Goal: Task Accomplishment & Management: Use online tool/utility

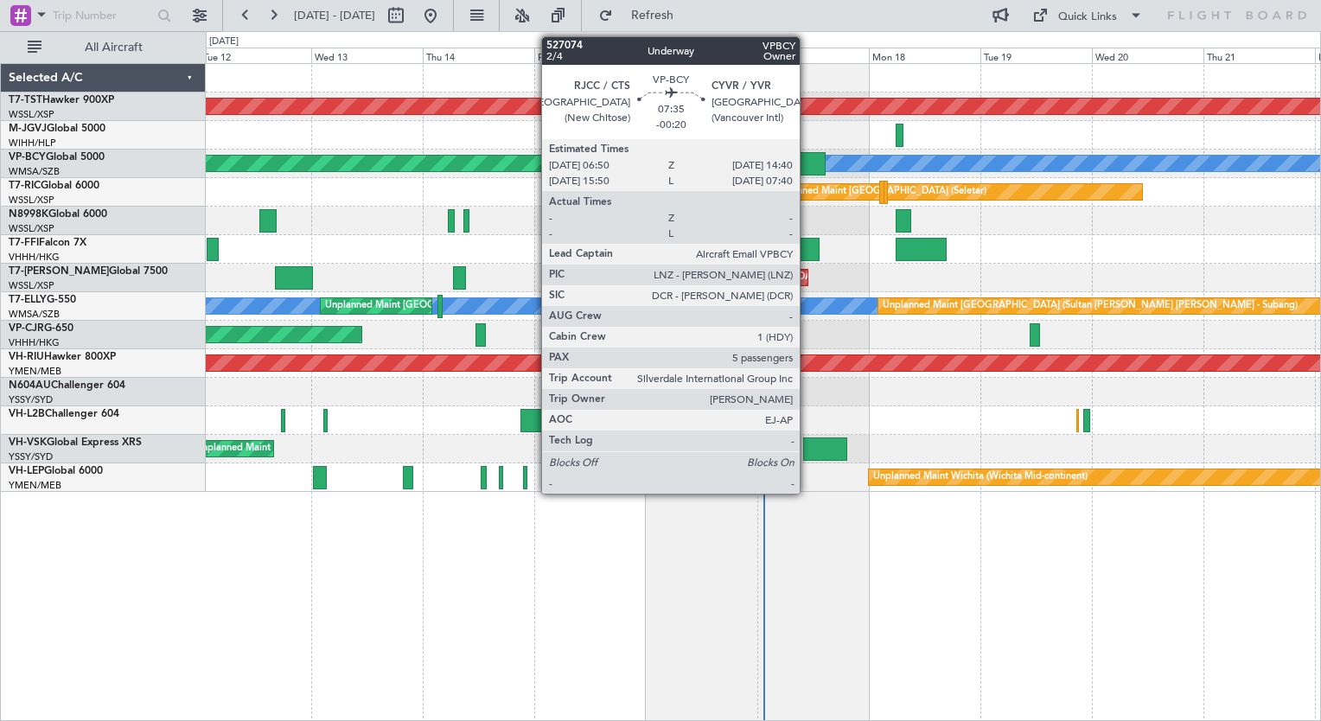
click at [808, 166] on div at bounding box center [807, 163] width 37 height 23
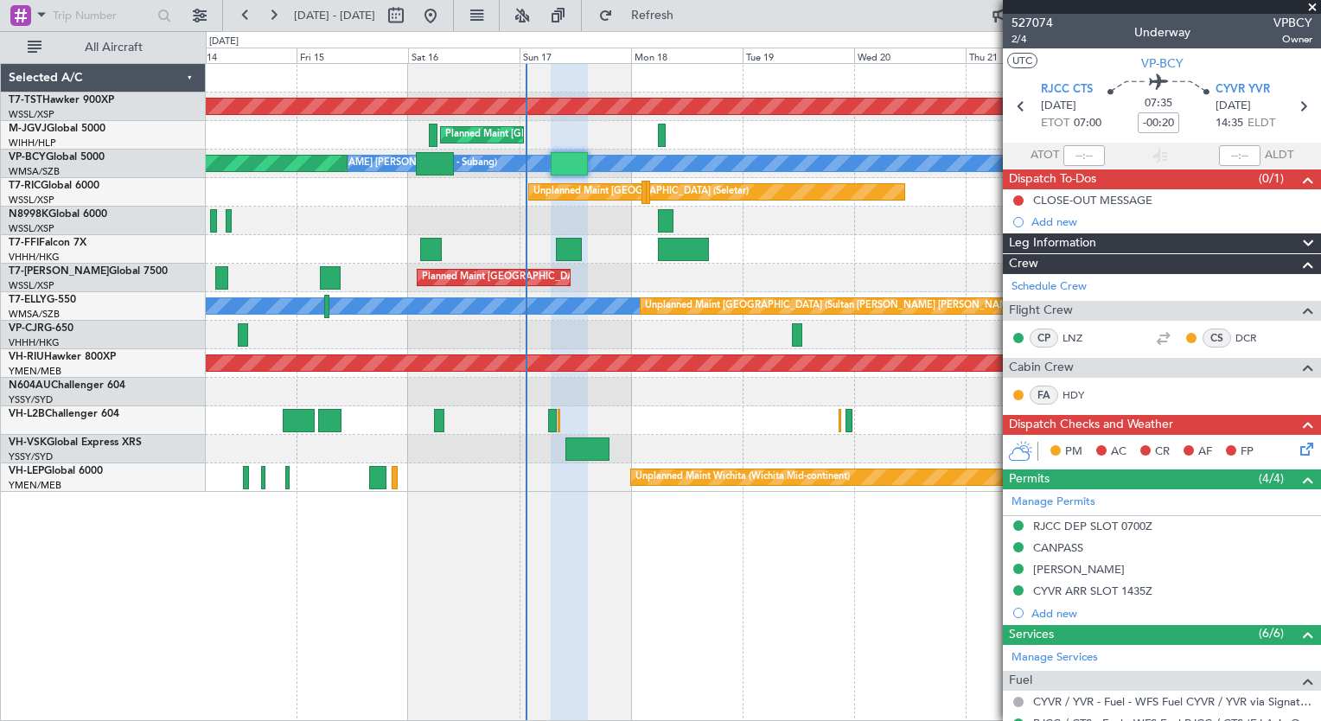
click at [369, 545] on div "Planned Maint [GEOGRAPHIC_DATA] (Seletar) Planned Maint [GEOGRAPHIC_DATA] (Sele…" at bounding box center [763, 392] width 1115 height 658
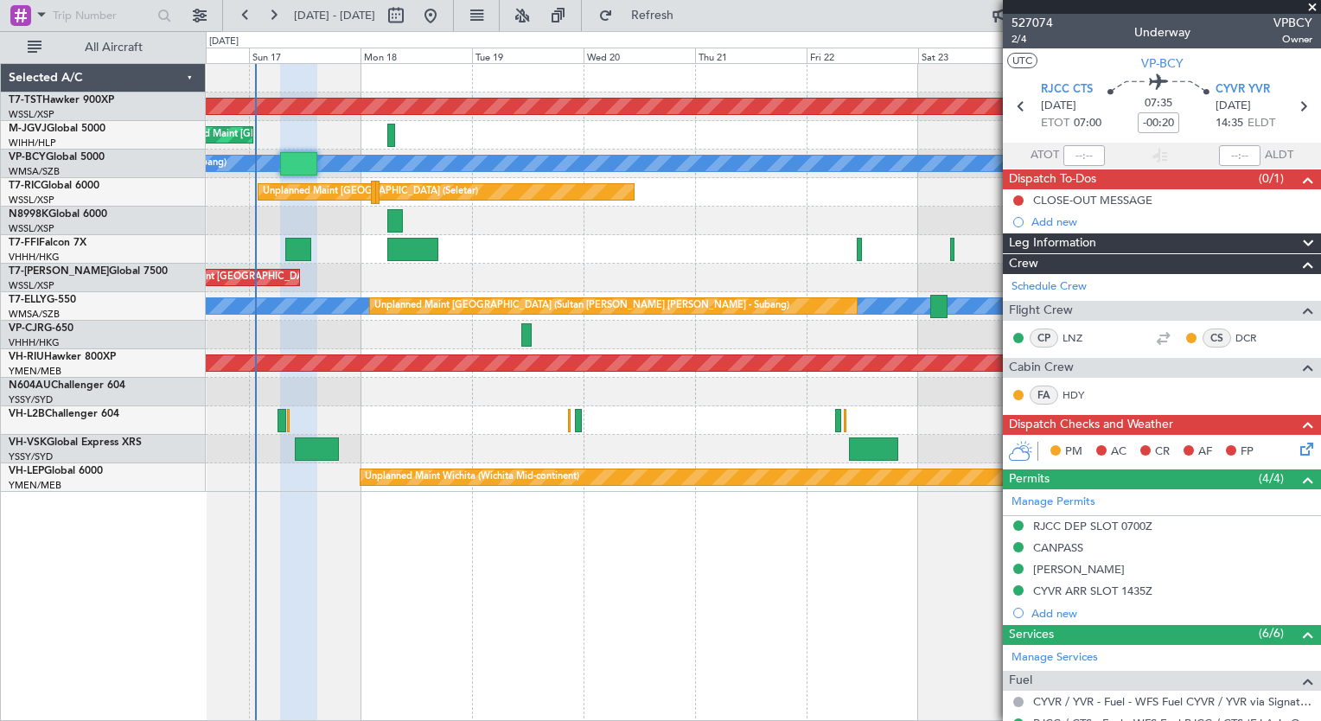
click at [476, 661] on div "Planned Maint [GEOGRAPHIC_DATA] (Seletar) Planned Maint [GEOGRAPHIC_DATA] (Sele…" at bounding box center [763, 392] width 1115 height 658
type input "[PERSON_NAME] (KYA)"
